Goal: Task Accomplishment & Management: Use online tool/utility

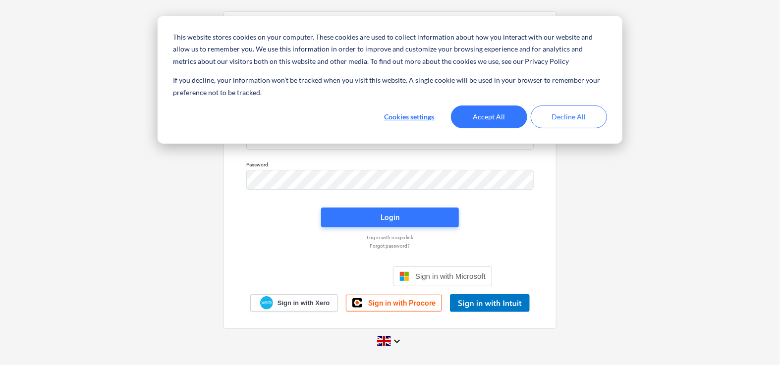
click at [332, 138] on div "This website stores cookies on your computer. These cookies are used to collect…" at bounding box center [390, 80] width 465 height 128
click at [496, 113] on button "Accept All" at bounding box center [489, 117] width 76 height 23
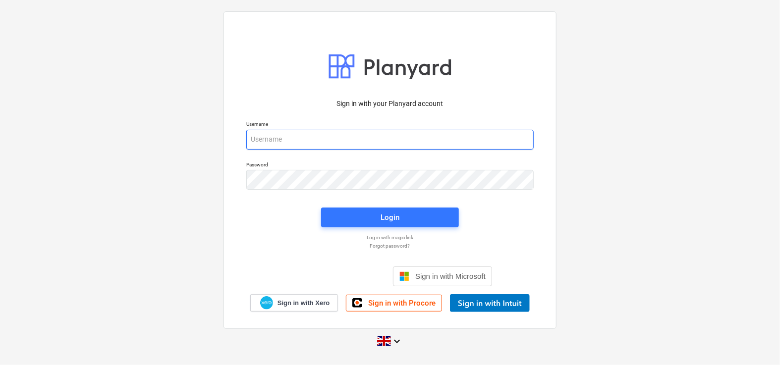
click at [421, 134] on input "email" at bounding box center [390, 140] width 288 height 20
paste input "[PERSON_NAME][EMAIL_ADDRESS][DOMAIN_NAME]"
type input "[PERSON_NAME][EMAIL_ADDRESS][DOMAIN_NAME]"
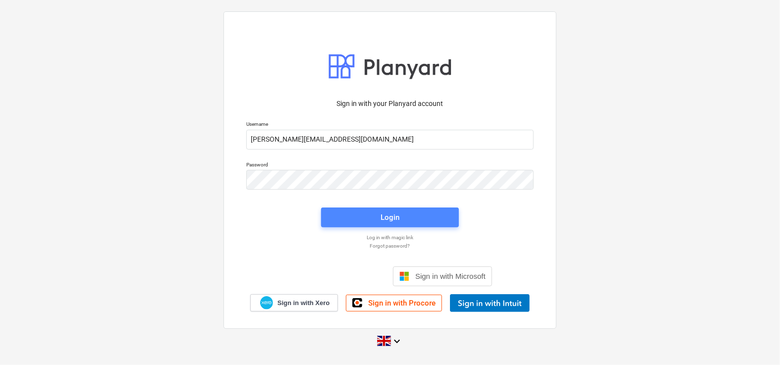
click at [344, 222] on span "Login" at bounding box center [390, 217] width 114 height 13
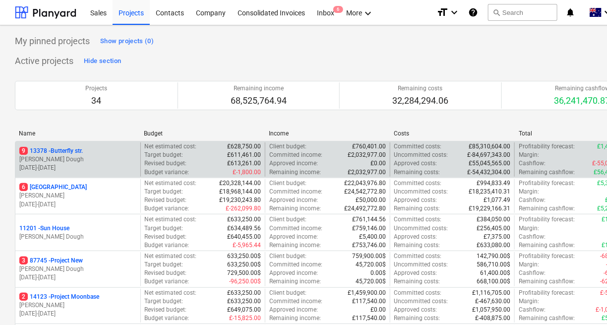
click at [111, 149] on div "[STREET_ADDRESS]" at bounding box center [77, 151] width 117 height 8
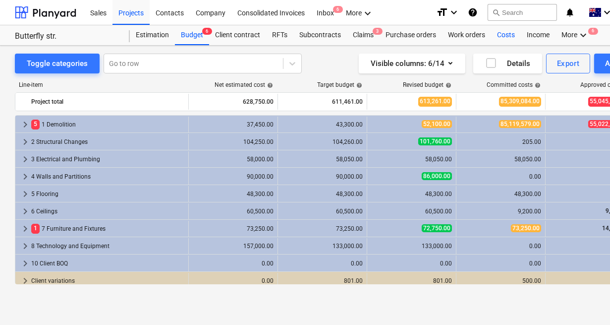
click at [508, 37] on div "Costs" at bounding box center [506, 35] width 30 height 20
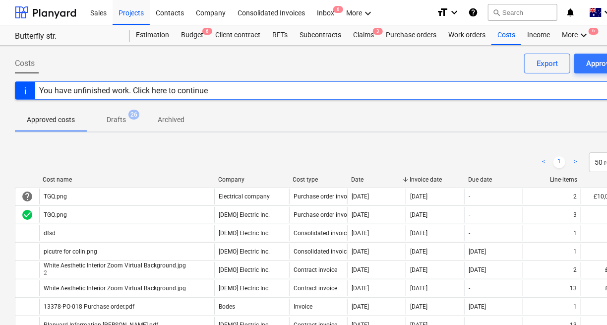
click at [124, 123] on p "Drafts" at bounding box center [116, 120] width 19 height 10
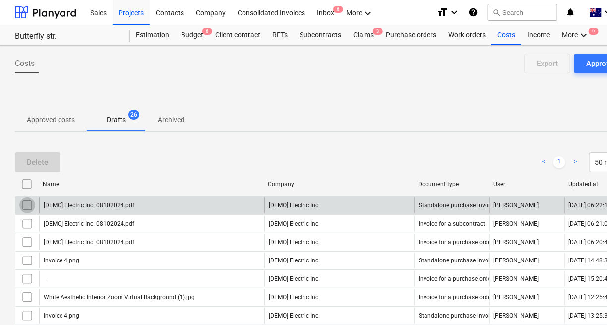
click at [31, 205] on input "checkbox" at bounding box center [27, 205] width 16 height 16
click at [39, 163] on div "Delete" at bounding box center [37, 162] width 21 height 13
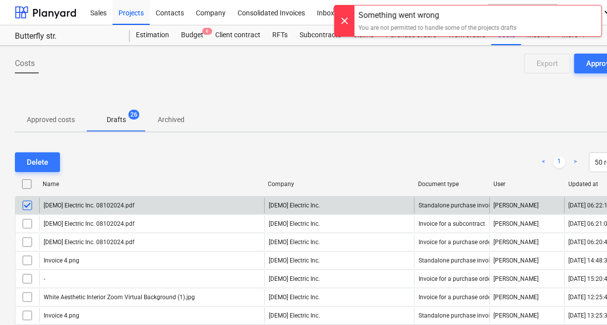
click at [347, 15] on div at bounding box center [345, 20] width 20 height 31
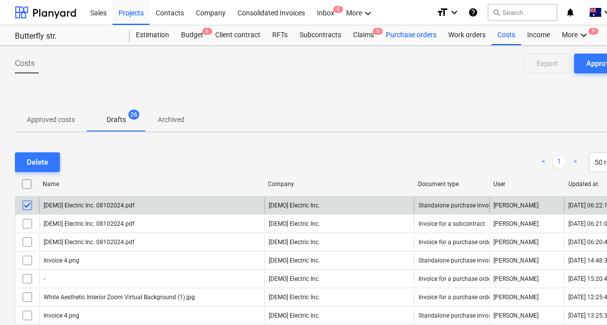
click at [420, 31] on div "Purchase orders" at bounding box center [411, 35] width 62 height 20
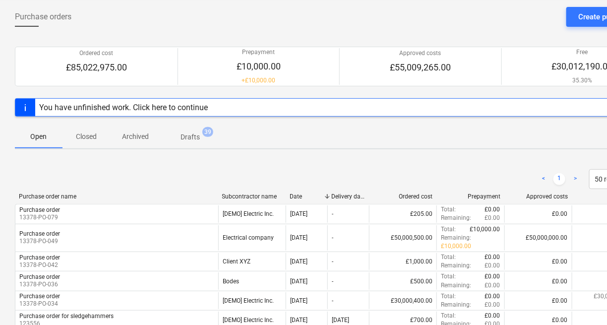
scroll to position [49, 0]
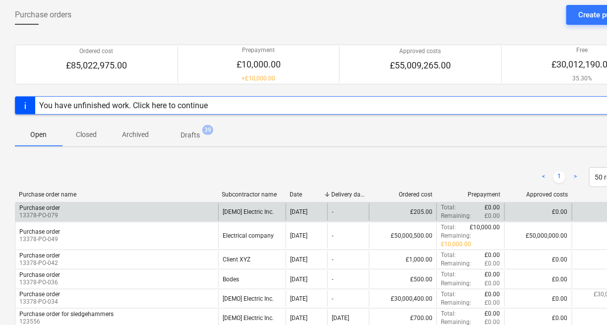
click at [184, 216] on div "Purchase order 13378-PO-079" at bounding box center [116, 211] width 203 height 17
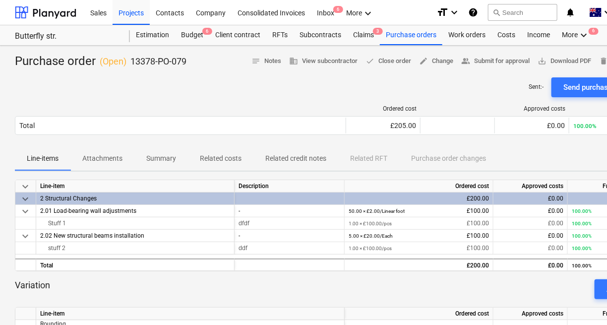
click at [238, 152] on span "Related costs" at bounding box center [220, 158] width 65 height 16
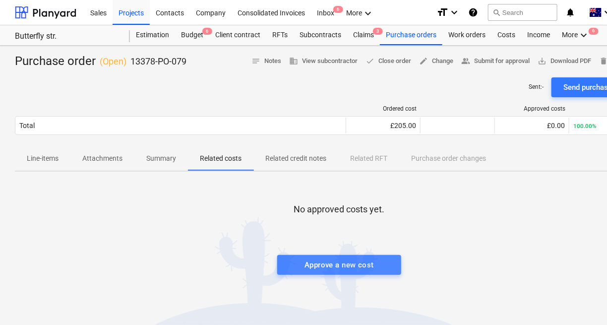
click at [372, 266] on div "Approve a new cost" at bounding box center [338, 264] width 69 height 13
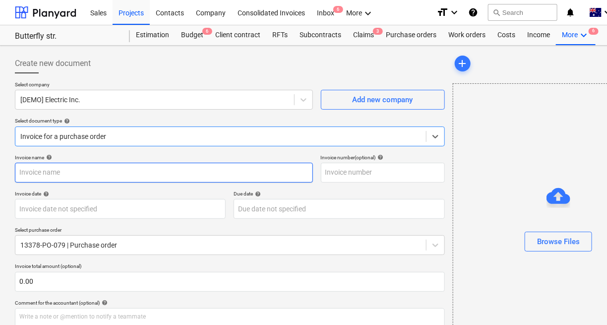
click at [136, 176] on input "text" at bounding box center [164, 173] width 298 height 20
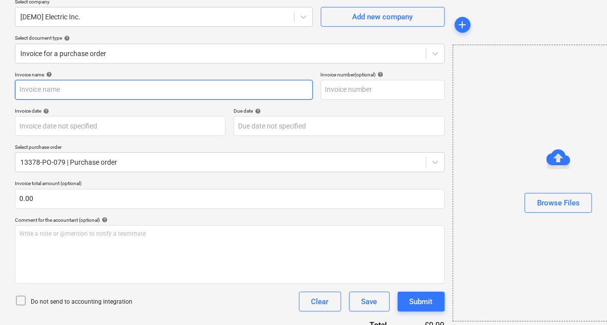
scroll to position [82, 0]
type input "heeje"
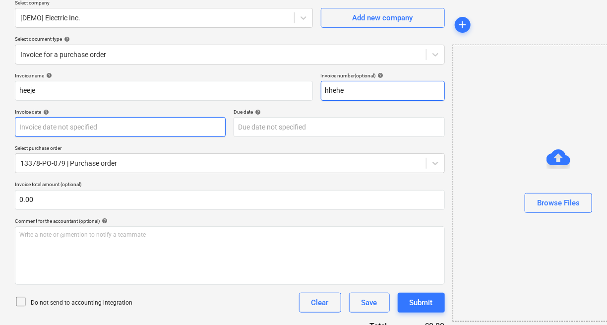
type input "hhehe"
click at [143, 136] on body "This website stores cookies on your computer. These cookies are used to collect…" at bounding box center [303, 80] width 607 height 325
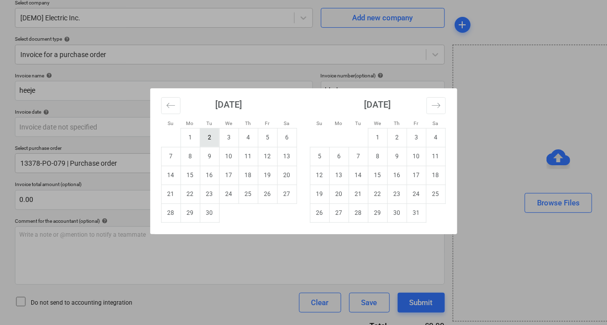
click at [206, 141] on td "2" at bounding box center [209, 137] width 19 height 19
type input "[DATE]"
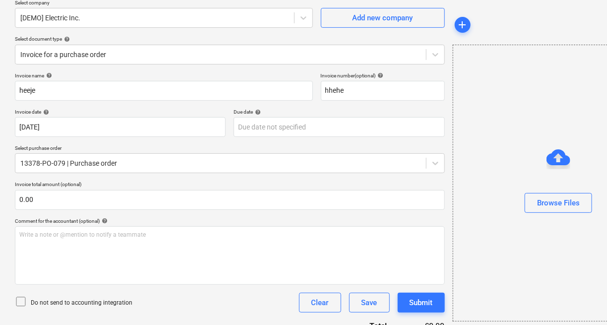
click at [297, 138] on div "Invoice name help heeje Invoice number (optional) help hhehe Invoice date help …" at bounding box center [230, 291] width 430 height 439
click at [297, 134] on body "This website stores cookies on your computer. These cookies are used to collect…" at bounding box center [303, 80] width 607 height 325
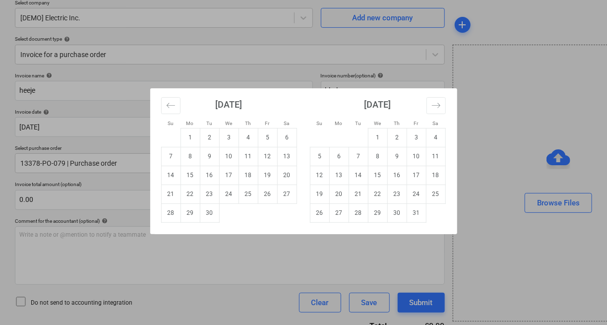
click at [304, 181] on div "[DATE] 1 2 3 4 5 6 7 8 9 10 11 12 13 14 15 16 17 18 19 20 21 22 23 24 25 26 27 …" at bounding box center [377, 155] width 149 height 134
click at [294, 185] on td "27" at bounding box center [286, 193] width 19 height 19
type input "[DATE]"
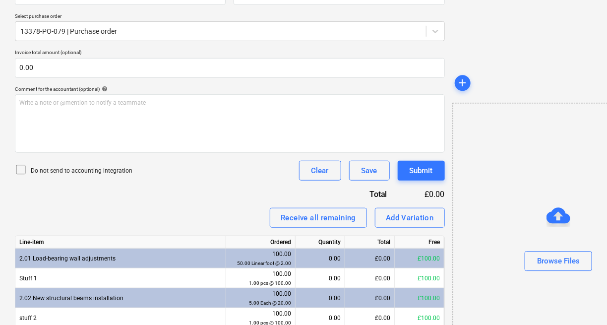
scroll to position [275, 0]
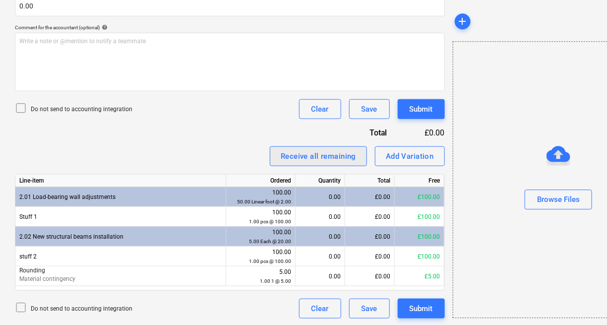
click at [344, 150] on div "Receive all remaining" at bounding box center [318, 156] width 75 height 13
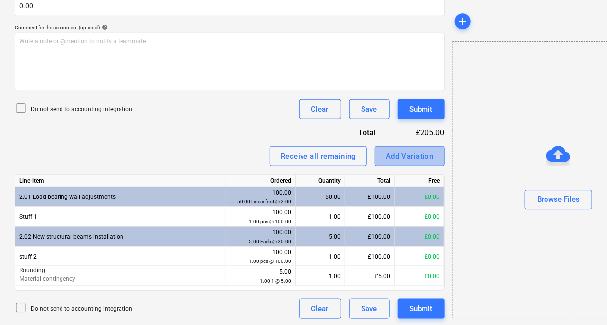
click at [392, 156] on div "Add Variation" at bounding box center [410, 156] width 48 height 13
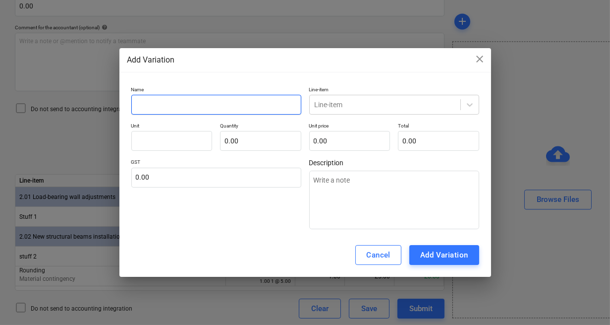
click at [254, 103] on input "text" at bounding box center [216, 105] width 170 height 20
type input "N"
type textarea "x"
type input "Ne"
type textarea "x"
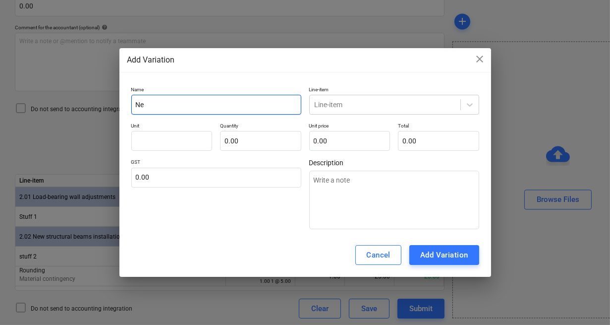
type input "New"
type textarea "x"
type input "New"
type textarea "x"
type input "New c"
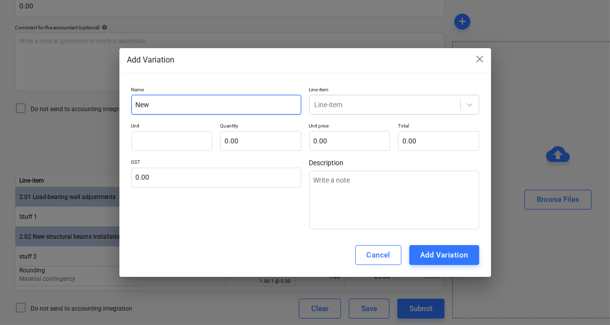
type textarea "x"
type input "New co"
type textarea "x"
type input "New cos"
type textarea "x"
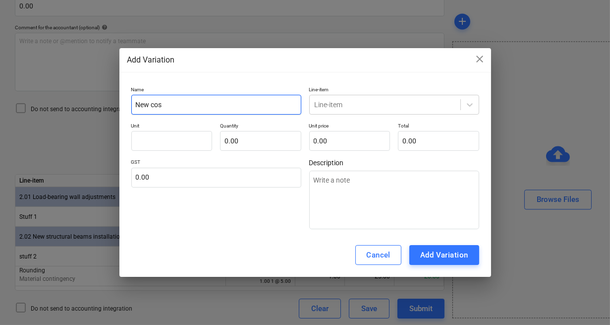
type input "New cost"
type textarea "x"
type input "New cost"
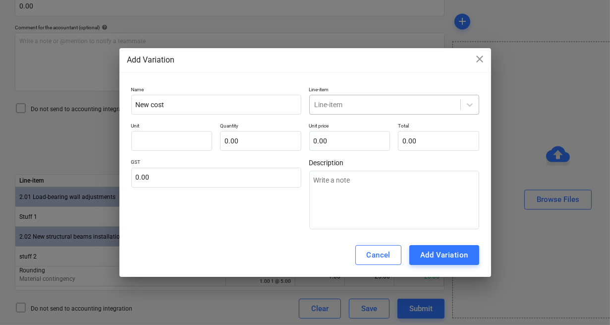
click at [358, 104] on div at bounding box center [385, 105] width 141 height 10
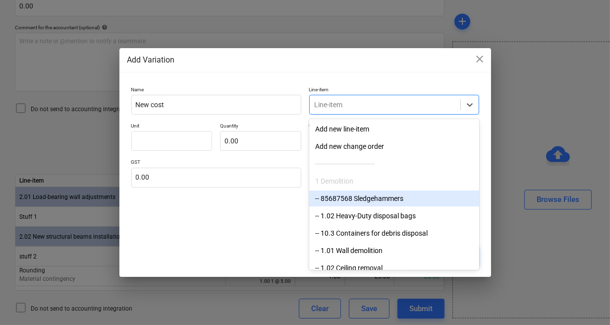
click at [346, 197] on div "-- 85687568 Sledgehammers" at bounding box center [394, 198] width 170 height 16
type textarea "x"
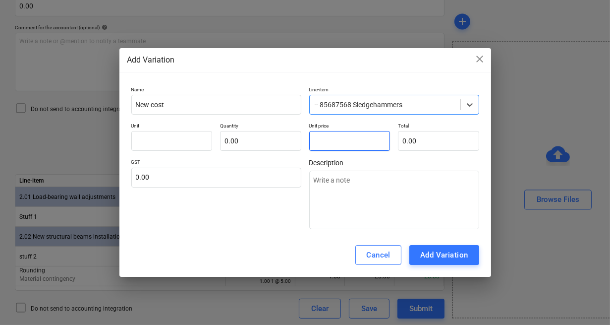
click at [325, 147] on input "text" at bounding box center [349, 141] width 81 height 20
type input "pcs"
type input "1"
type textarea "x"
type input "1.00"
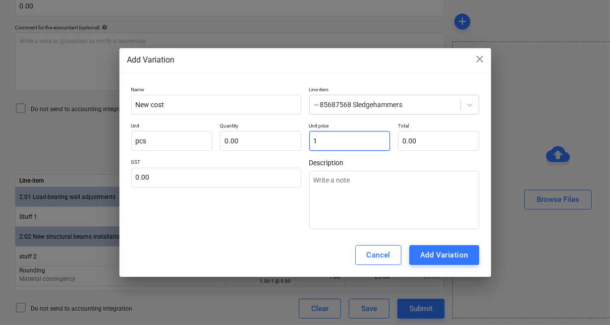
type input "1.00"
type input "11"
type textarea "x"
type input "11.00"
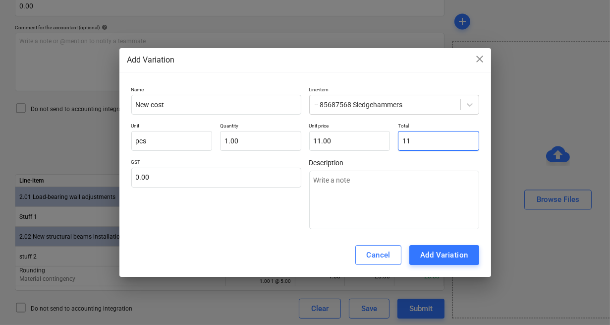
click at [411, 144] on input "11" at bounding box center [438, 141] width 81 height 20
type input "11.00"
click at [282, 199] on div "GST 0.00" at bounding box center [216, 194] width 170 height 70
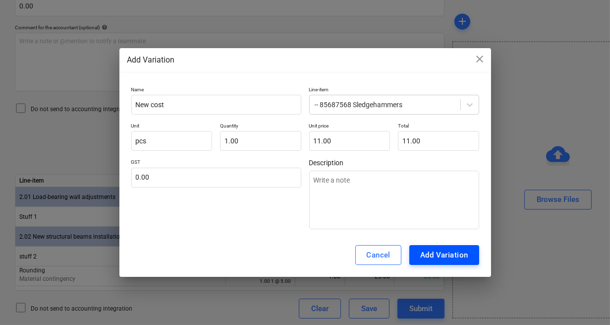
click at [427, 250] on div "Add Variation" at bounding box center [444, 254] width 48 height 13
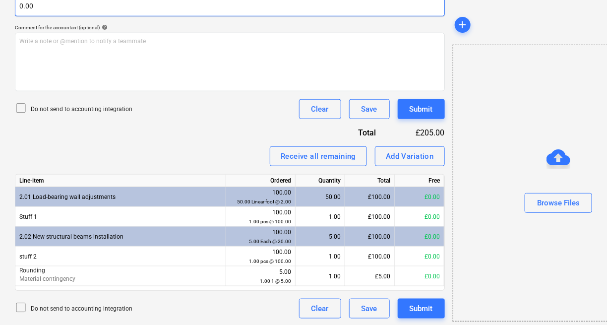
scroll to position [0, 0]
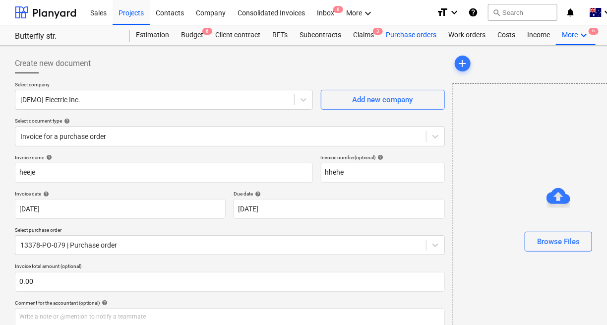
click at [406, 37] on div "Purchase orders" at bounding box center [411, 35] width 62 height 20
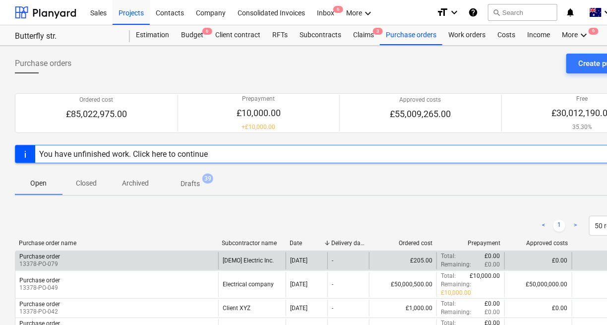
click at [276, 257] on div "[DEMO] Electric Inc." at bounding box center [251, 260] width 67 height 17
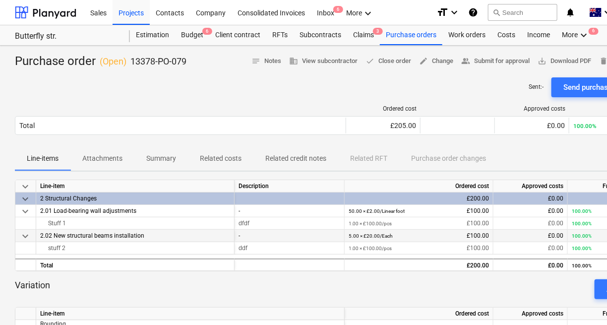
scroll to position [0, 71]
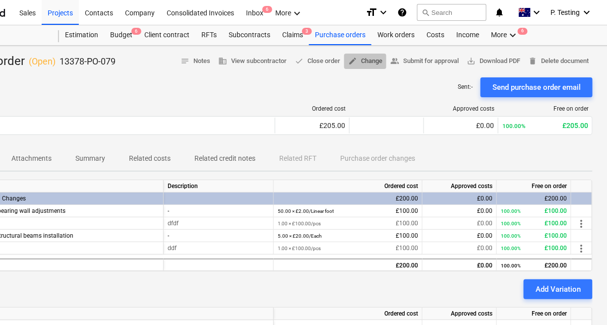
click at [370, 63] on span "edit Change" at bounding box center [365, 61] width 34 height 11
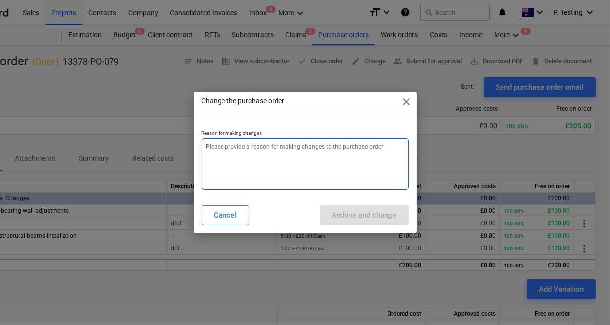
click at [344, 160] on textarea at bounding box center [305, 163] width 207 height 51
type textarea "x"
type textarea "d"
type textarea "x"
type textarea "df"
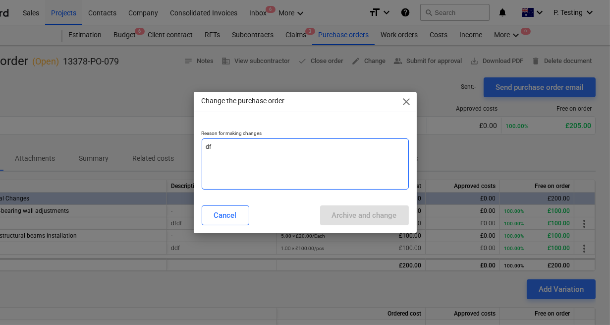
type textarea "x"
type textarea "dff"
type textarea "x"
type textarea "dffd"
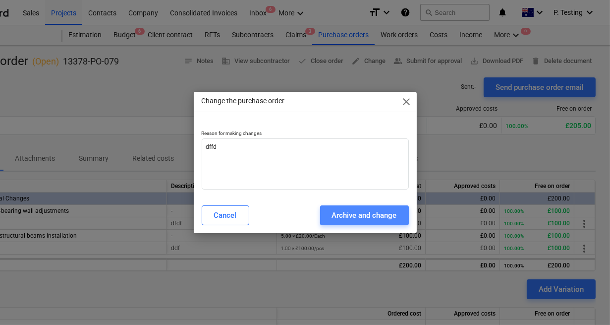
click at [359, 217] on div "Archive and change" at bounding box center [364, 215] width 65 height 13
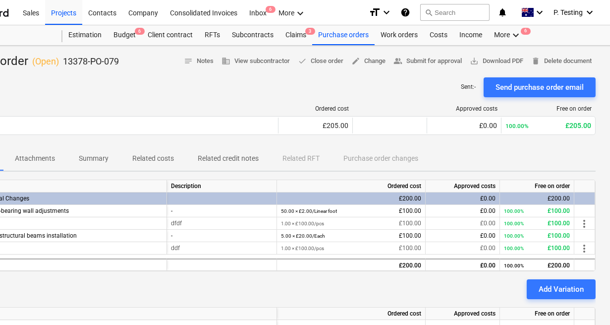
type textarea "x"
